Goal: Navigation & Orientation: Find specific page/section

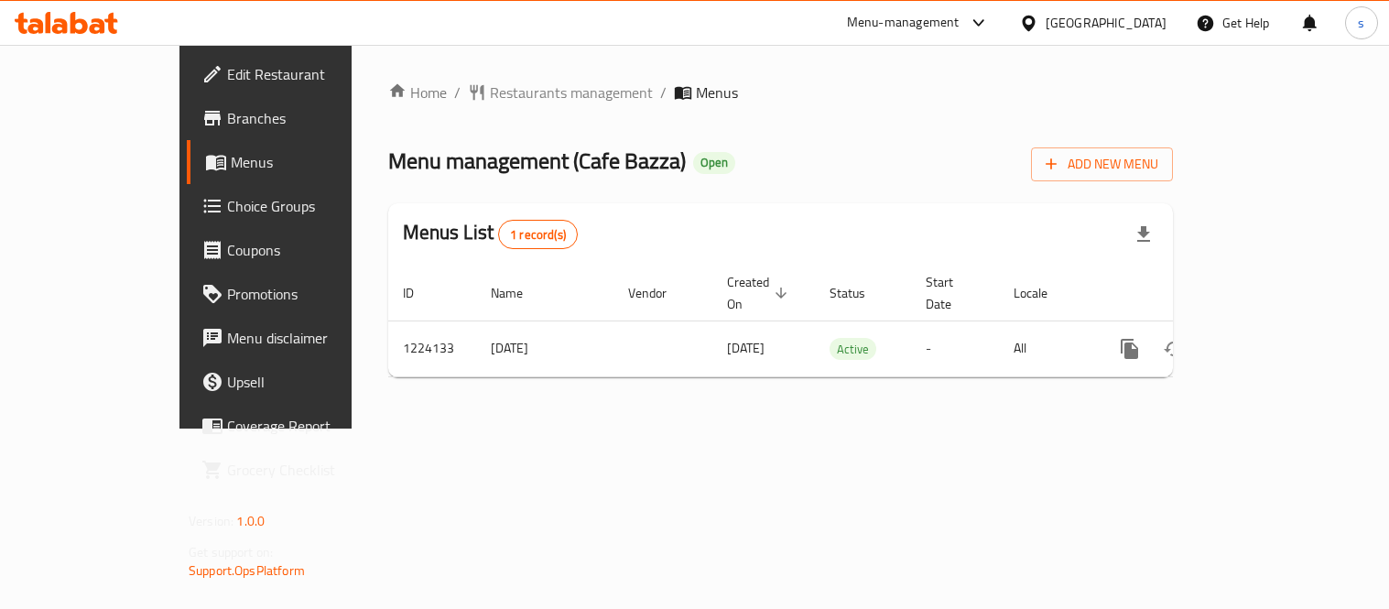
click at [1045, 15] on div at bounding box center [1032, 23] width 27 height 20
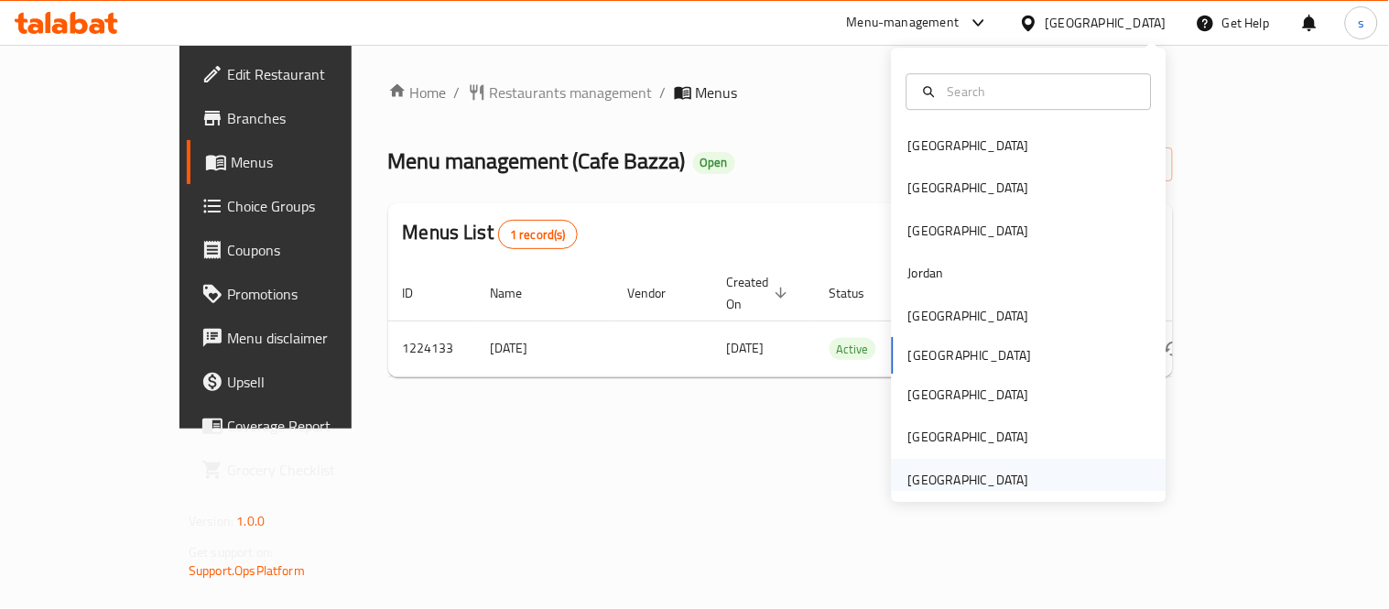
click at [935, 480] on div "[GEOGRAPHIC_DATA]" at bounding box center [968, 480] width 121 height 20
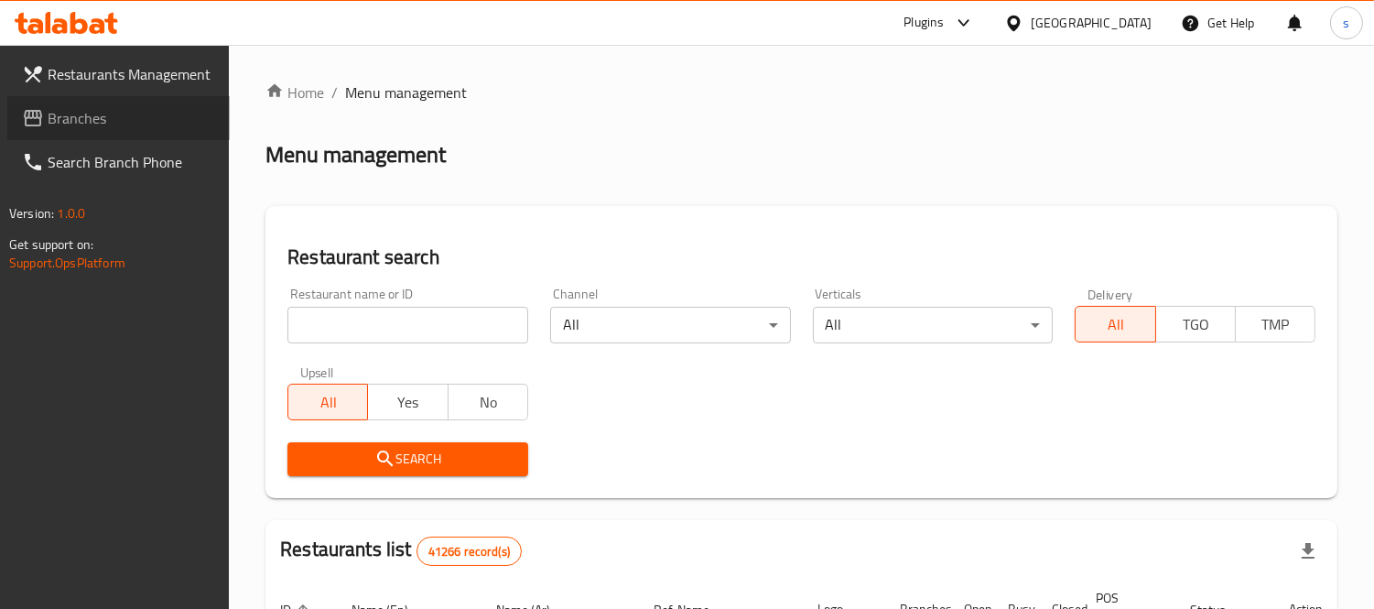
click at [106, 125] on span "Branches" at bounding box center [132, 118] width 168 height 22
